Goal: Information Seeking & Learning: Learn about a topic

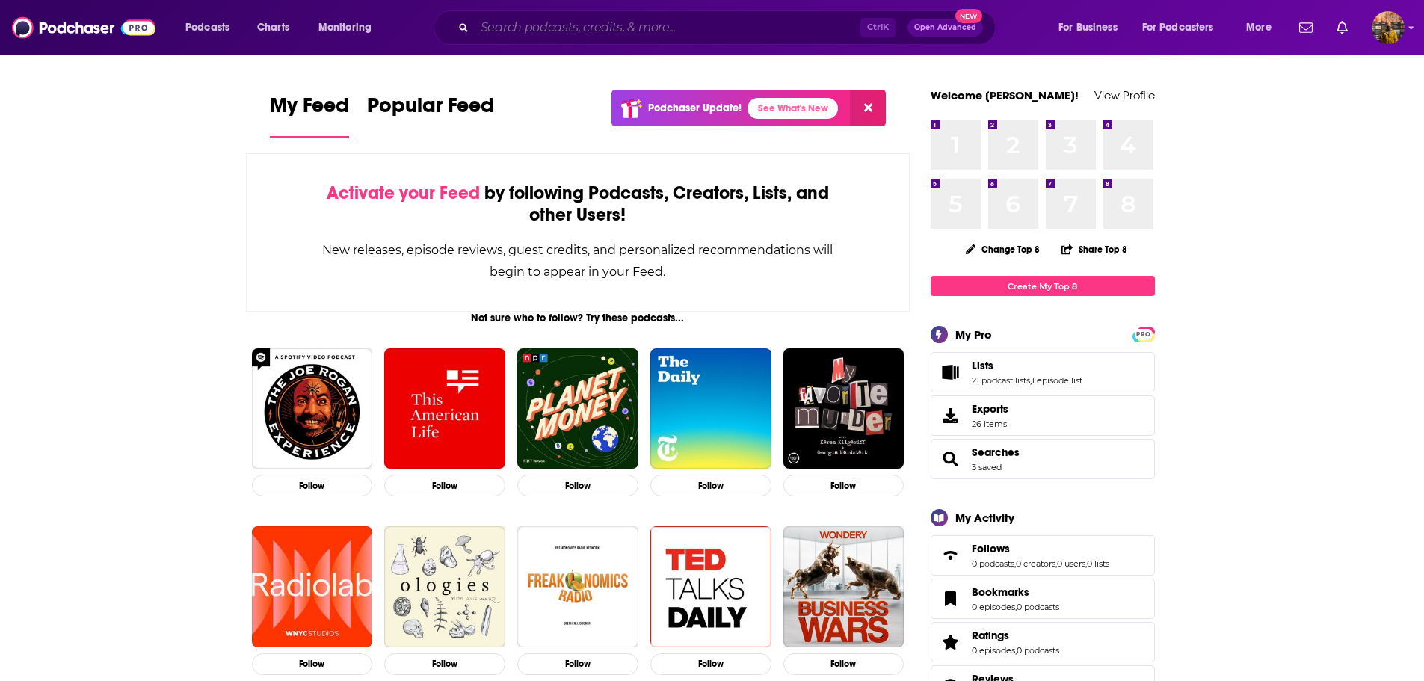
click at [570, 28] on input "Search podcasts, credits, & more..." at bounding box center [668, 28] width 386 height 24
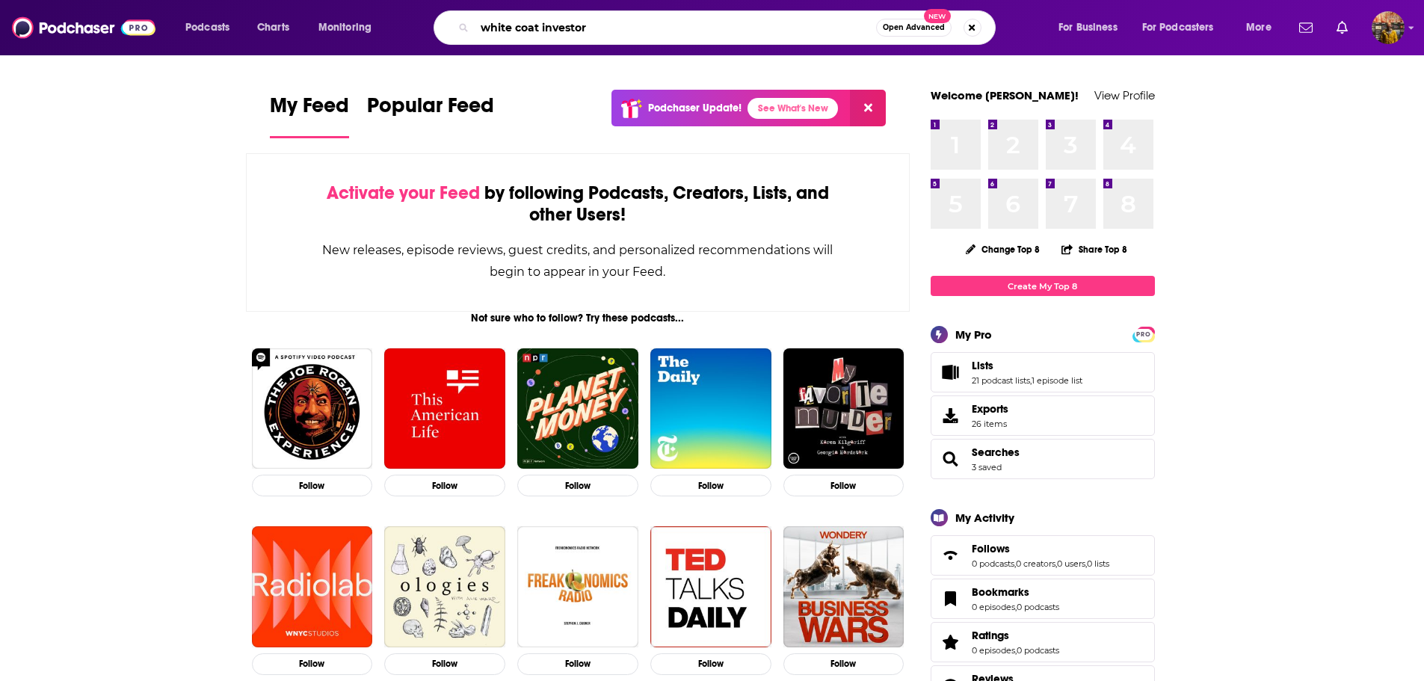
type input "white coat investor"
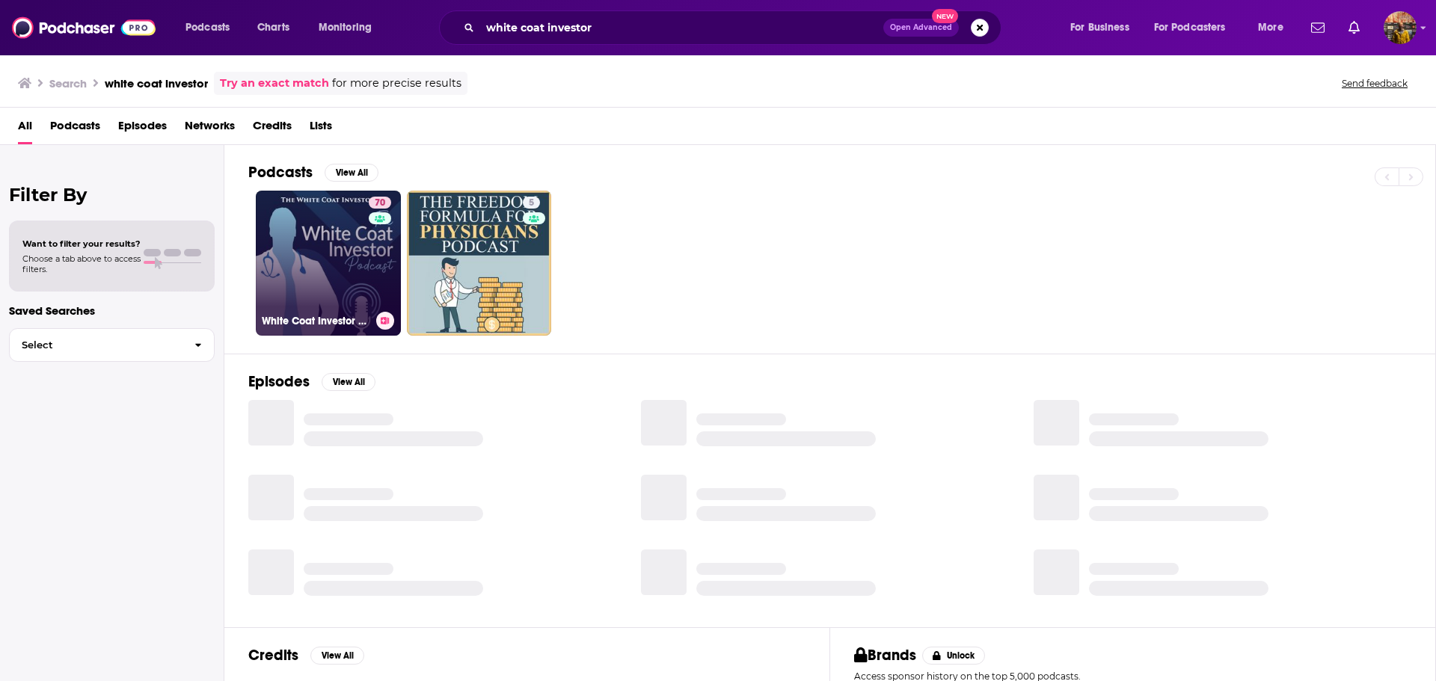
click at [318, 244] on link "70 White Coat Investor Podcast" at bounding box center [328, 263] width 145 height 145
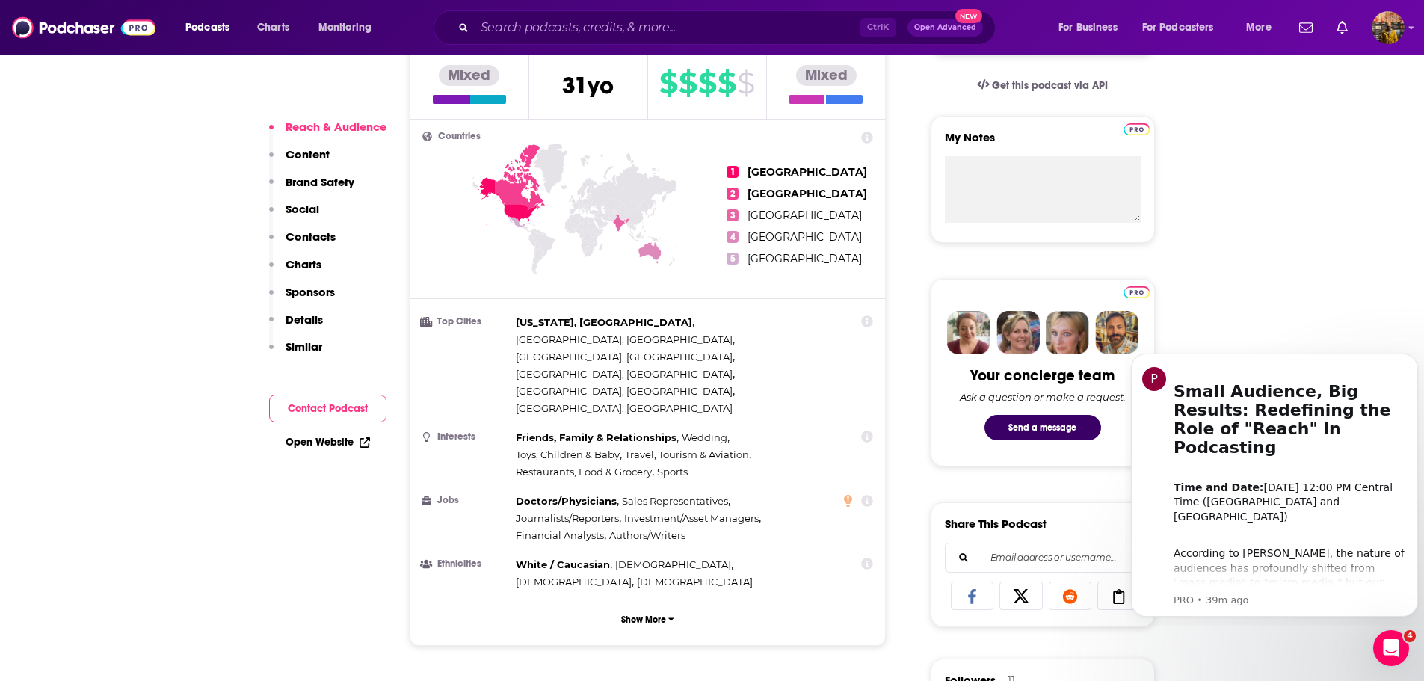
scroll to position [598, 0]
click at [675, 605] on button "Show More" at bounding box center [648, 619] width 452 height 28
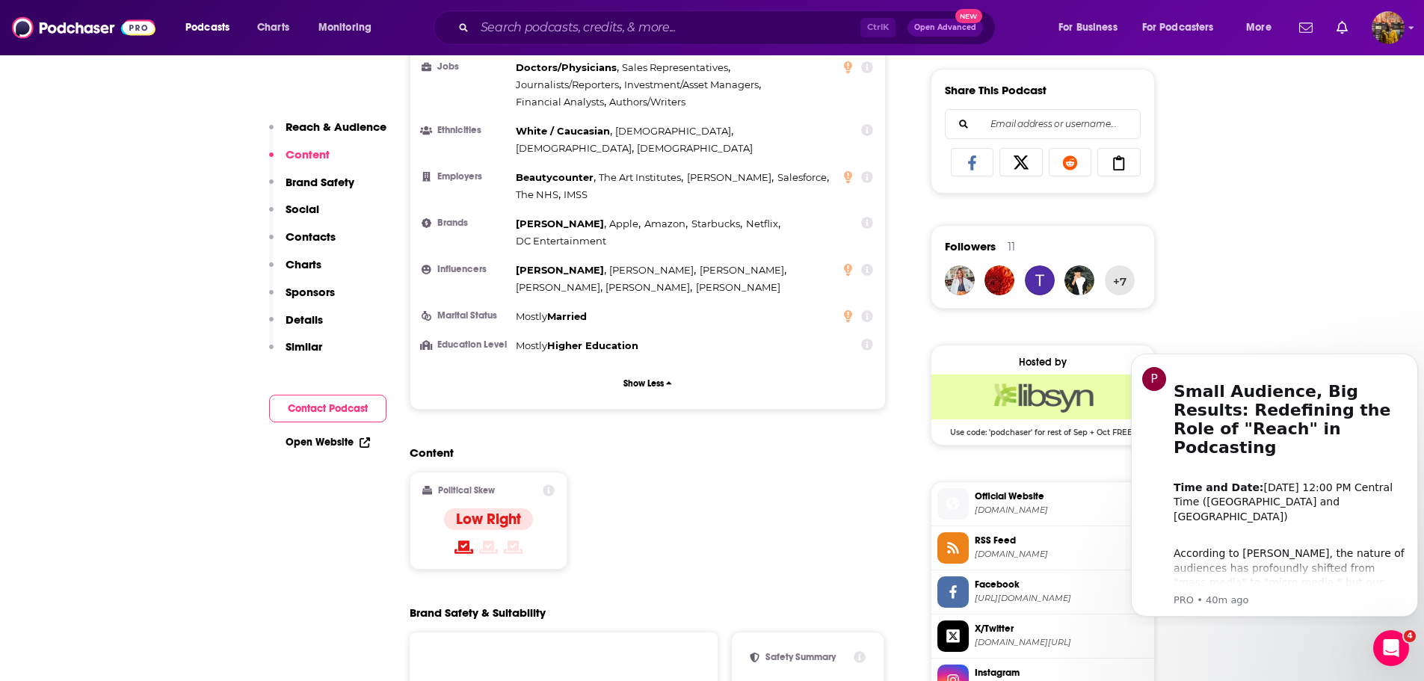
scroll to position [1196, 0]
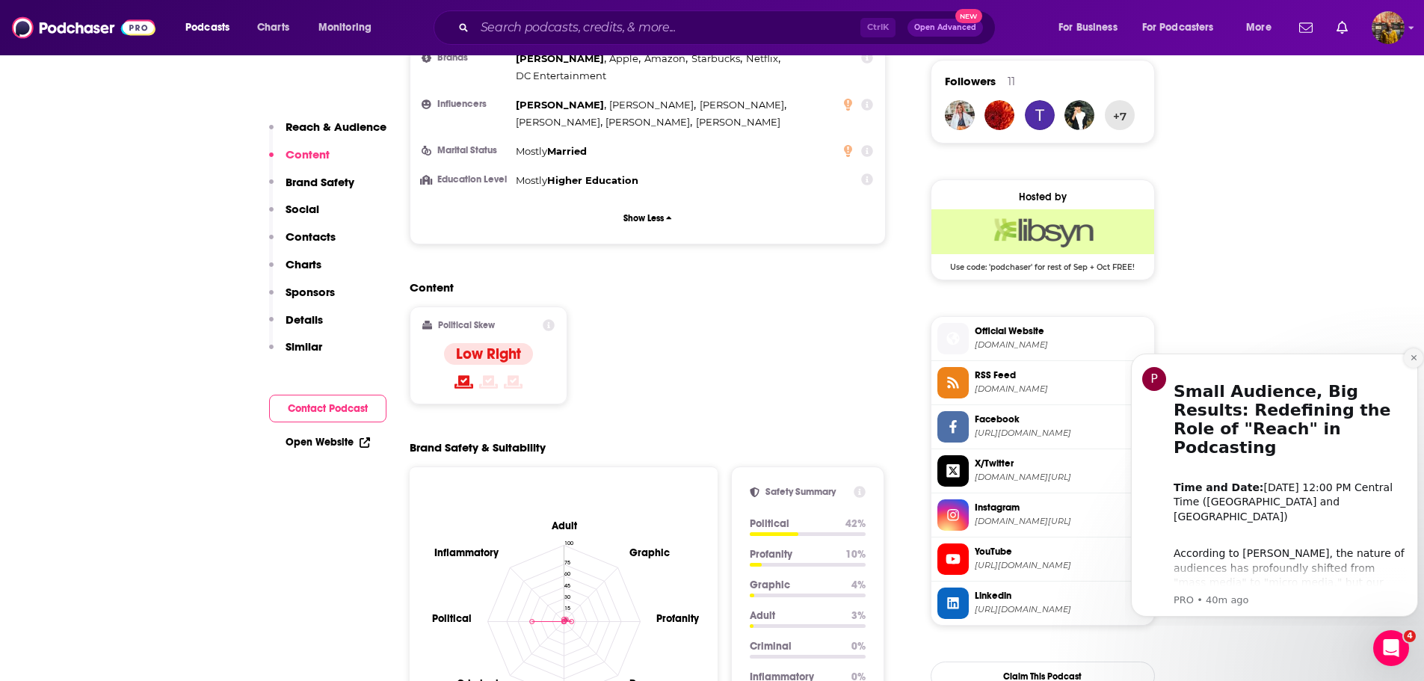
click at [1412, 362] on button "Dismiss notification" at bounding box center [1413, 357] width 19 height 19
